Goal: Find specific page/section: Find specific page/section

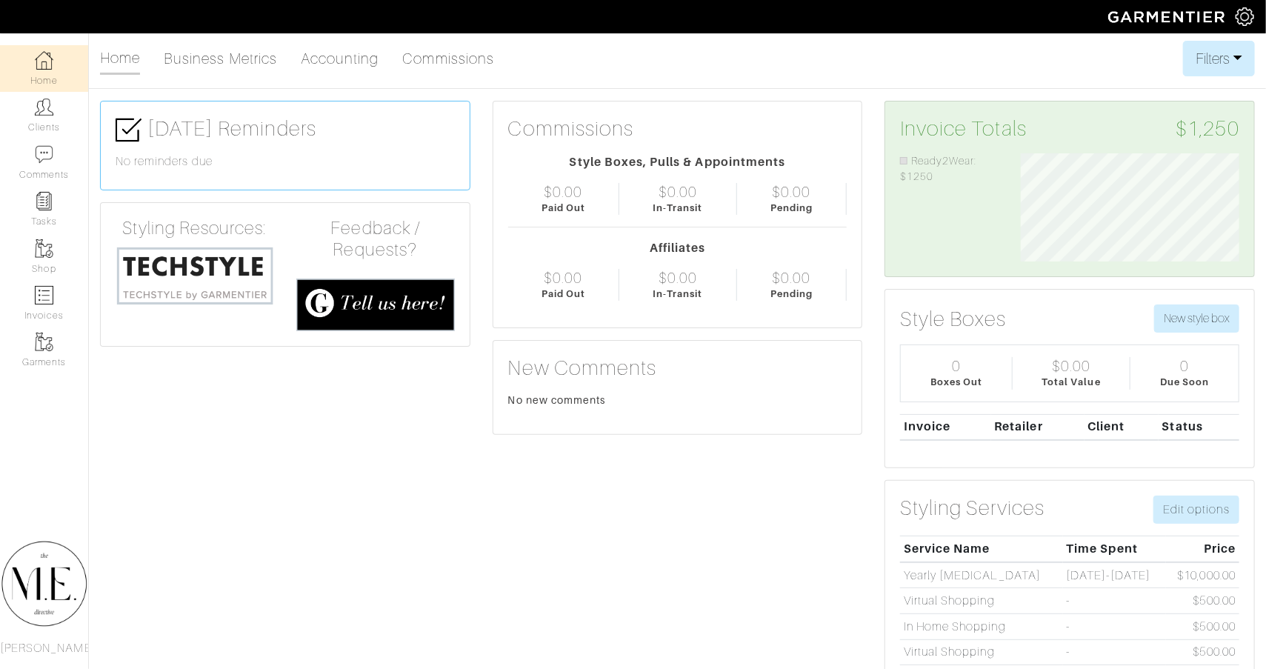
scroll to position [109, 240]
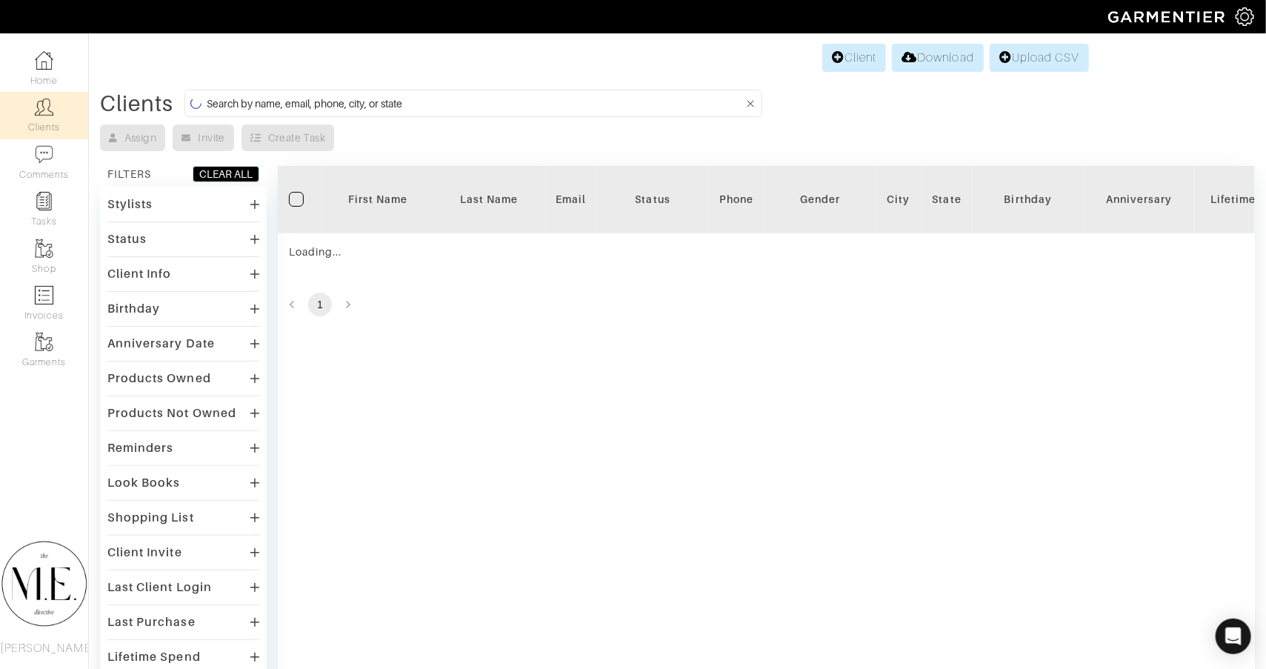
click at [517, 94] on input at bounding box center [475, 103] width 537 height 19
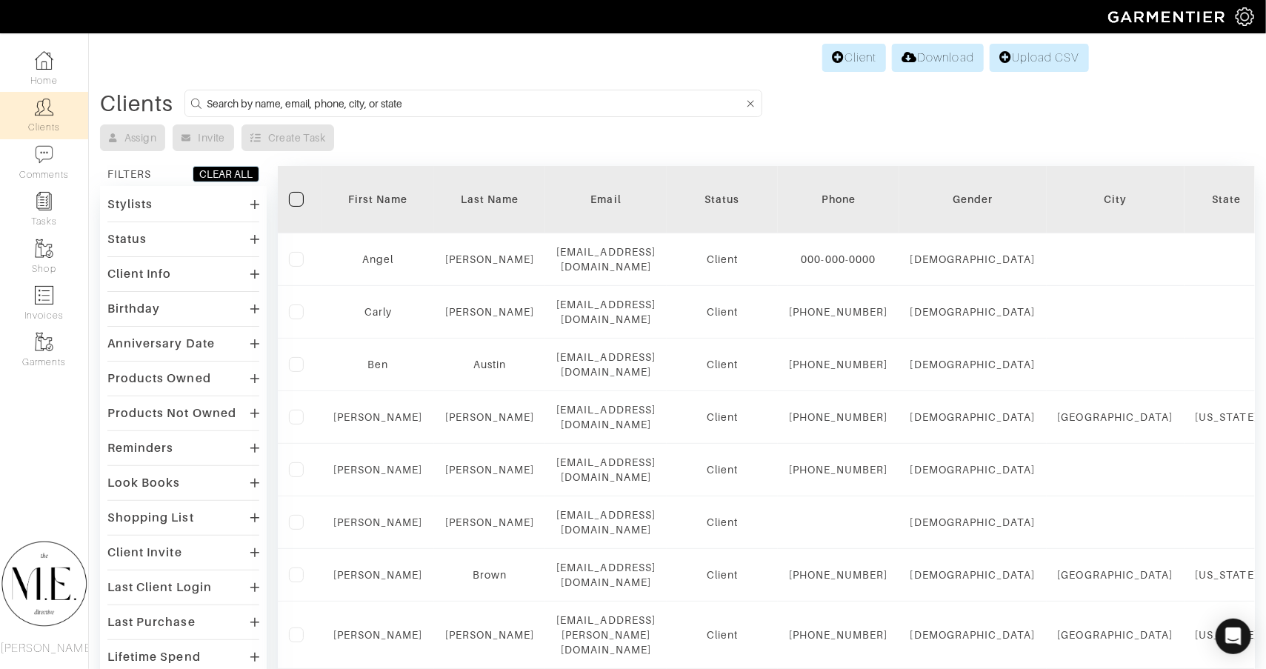
type input "["
type input "[PERSON_NAME]"
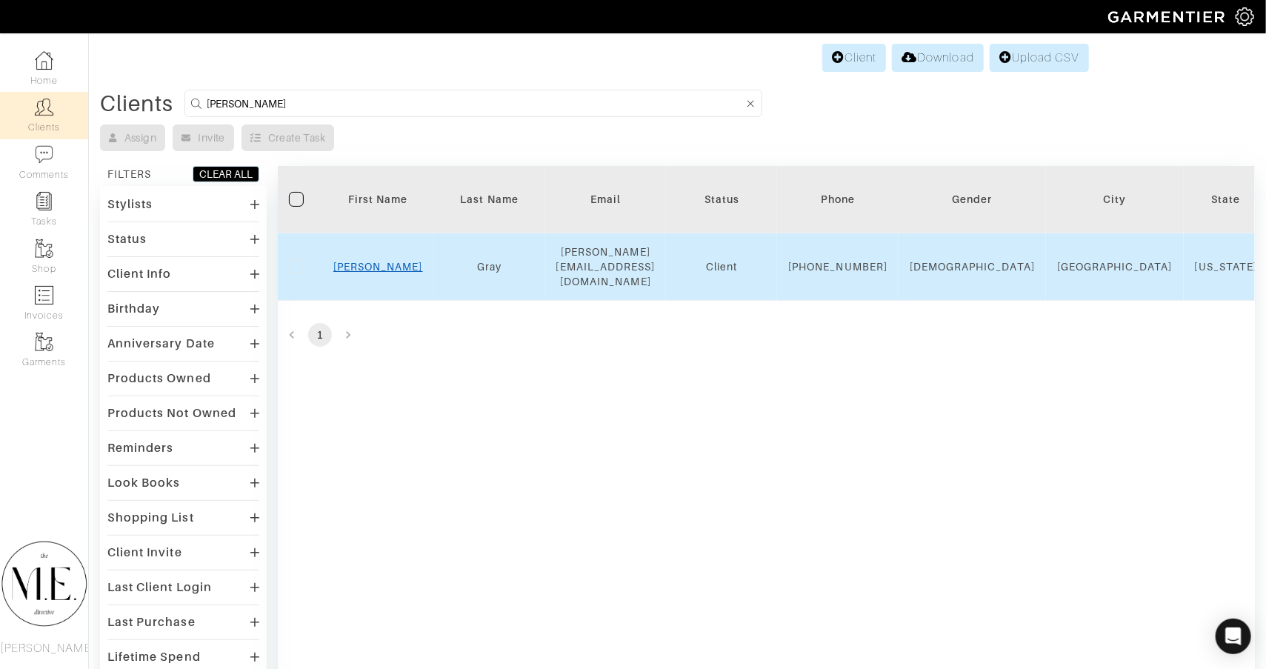
click at [391, 264] on link "[PERSON_NAME]" at bounding box center [378, 267] width 90 height 12
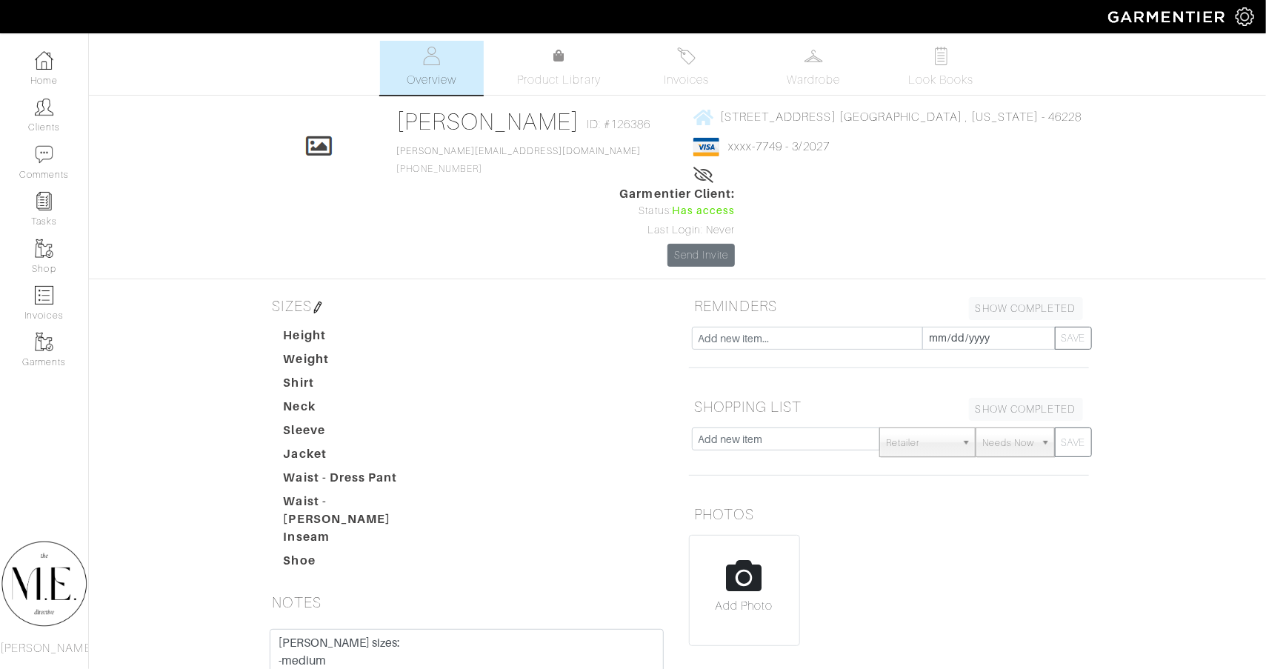
click at [819, 81] on span "Wardrobe" at bounding box center [813, 80] width 53 height 18
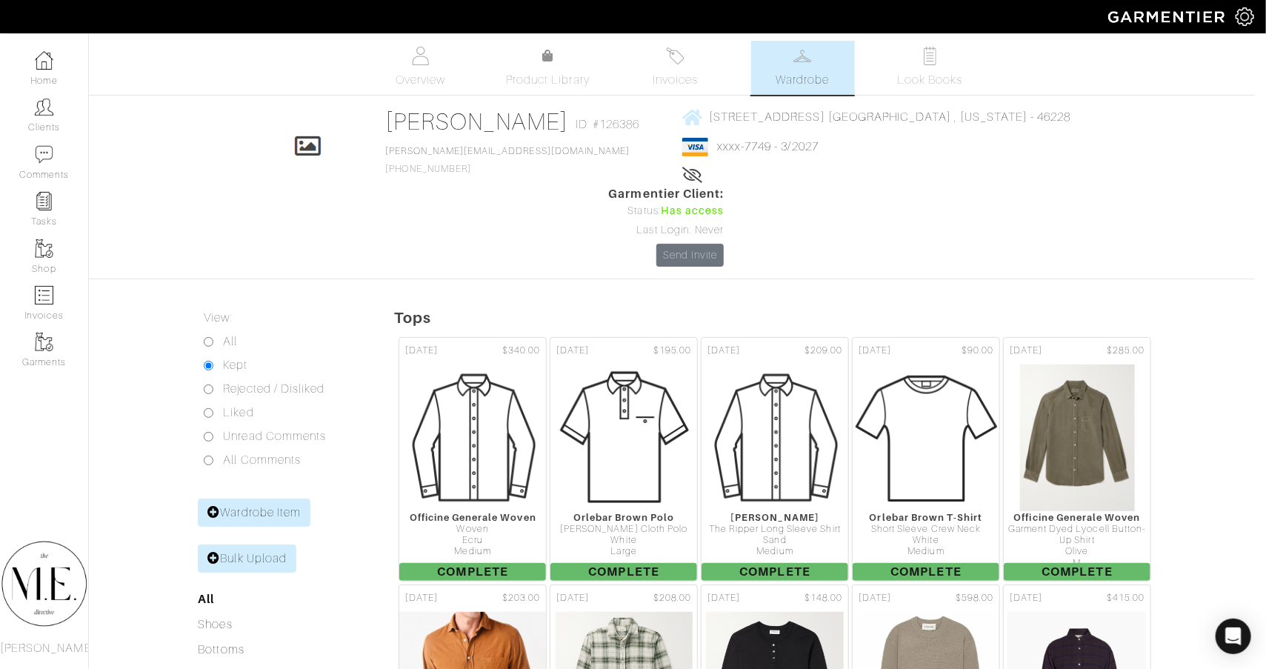
scroll to position [0, 11]
click at [413, 82] on span "Overview" at bounding box center [421, 80] width 50 height 18
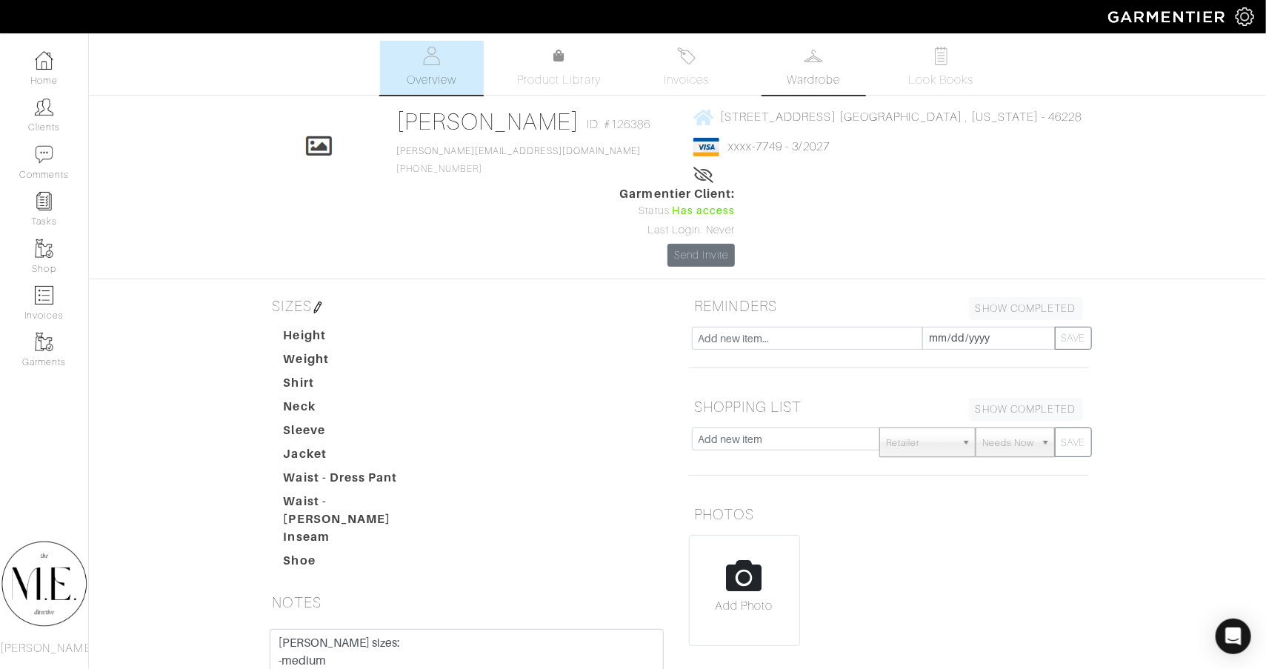
click at [826, 67] on link "Wardrobe" at bounding box center [814, 68] width 104 height 54
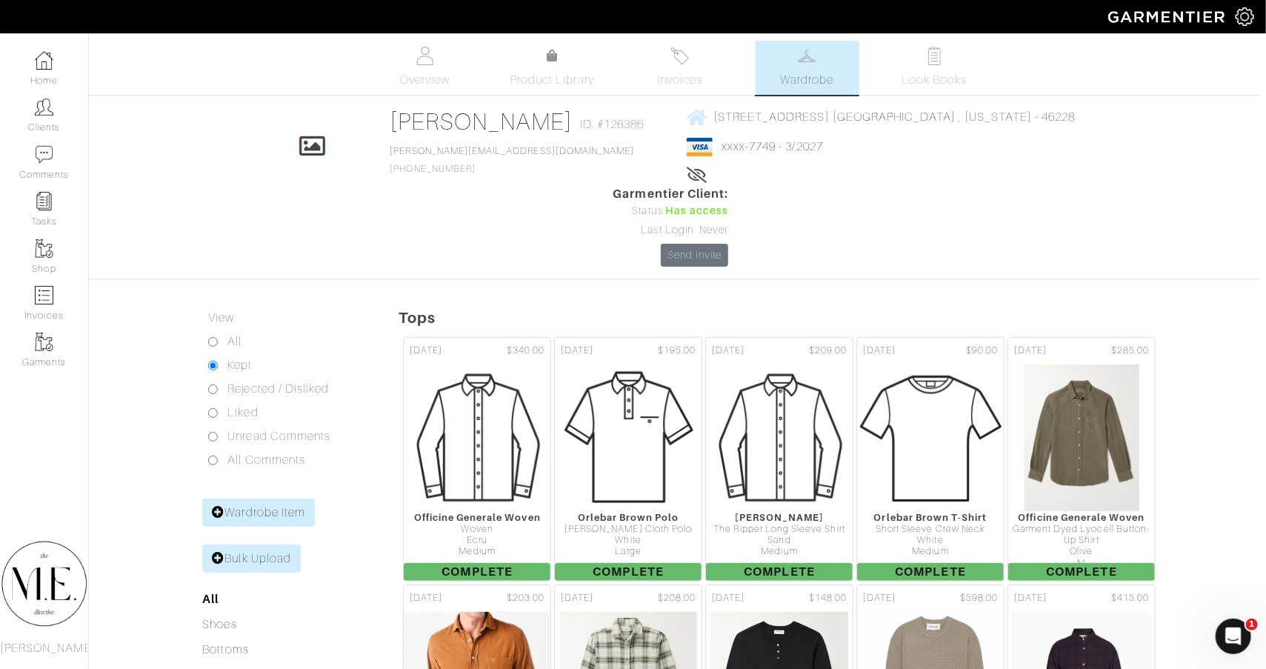
scroll to position [0, 7]
click at [596, 0] on div "Company Settings Manage Subscription My Profile Stylists Sign Out" at bounding box center [633, 16] width 1266 height 33
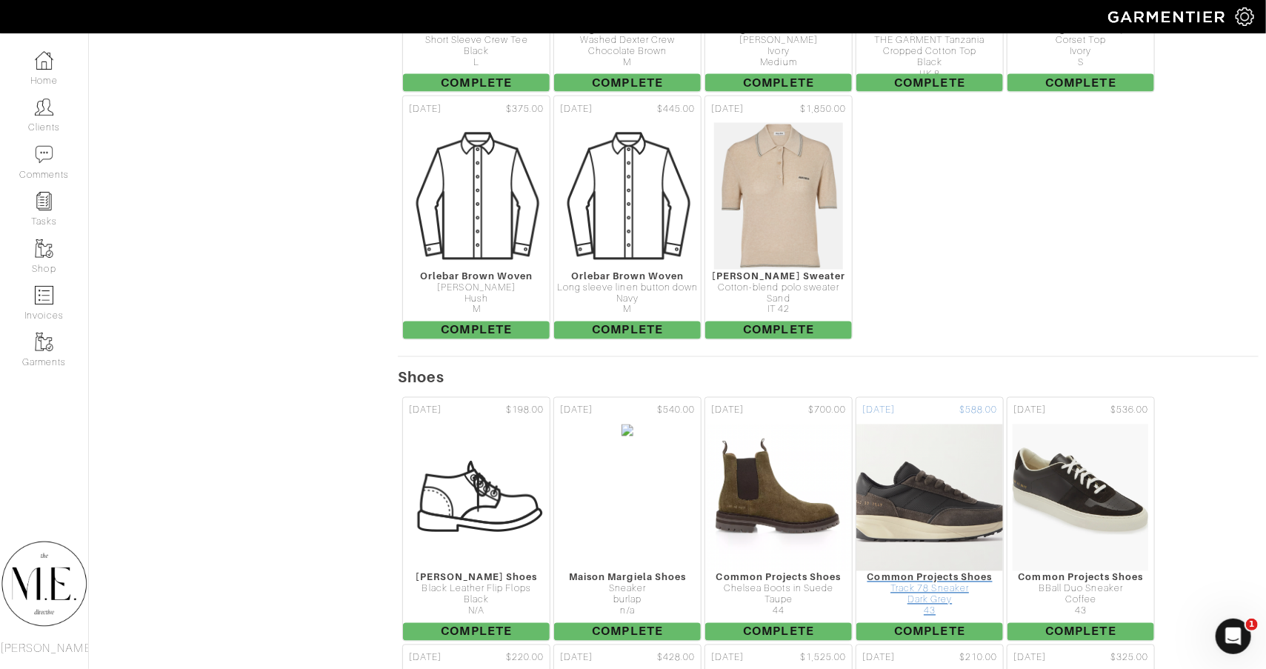
scroll to position [1227, 7]
